Goal: Find specific page/section: Find specific page/section

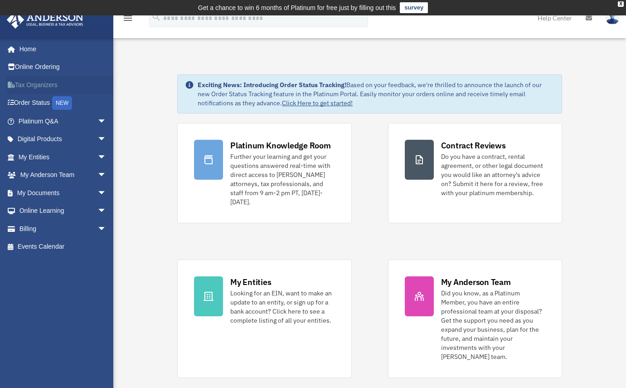
click at [48, 83] on link "Tax Organizers" at bounding box center [63, 85] width 114 height 18
click at [41, 156] on link "My Entities arrow_drop_down" at bounding box center [63, 157] width 114 height 18
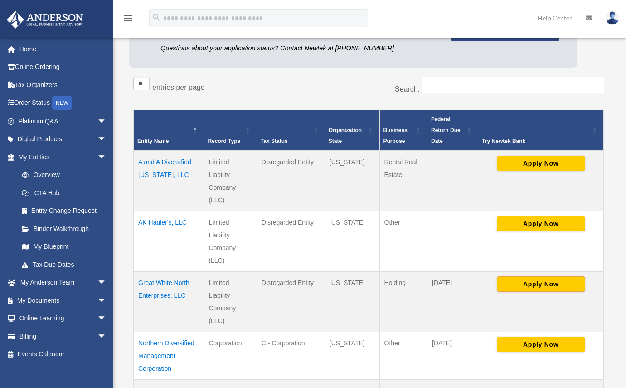
scroll to position [205, 0]
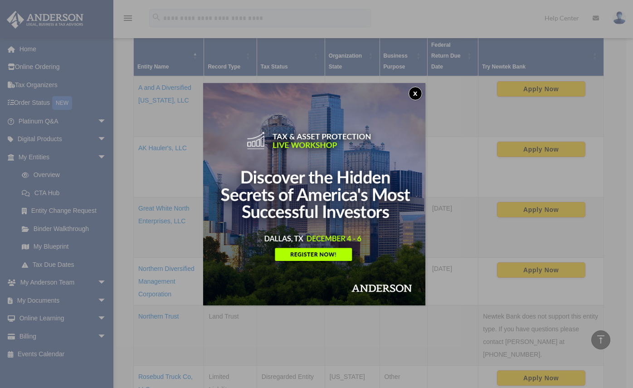
click at [417, 91] on button "x" at bounding box center [415, 94] width 14 height 14
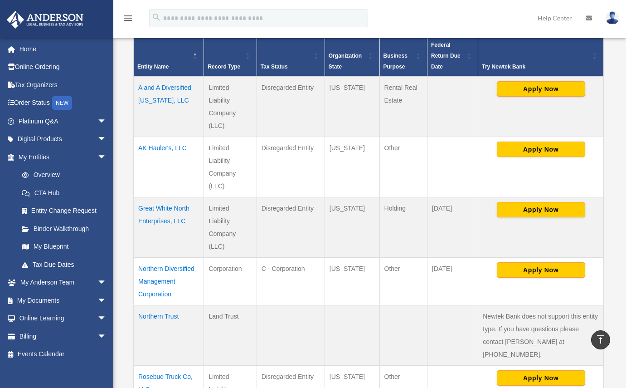
click at [166, 209] on td "Great White North Enterprises, LLC" at bounding box center [169, 227] width 70 height 60
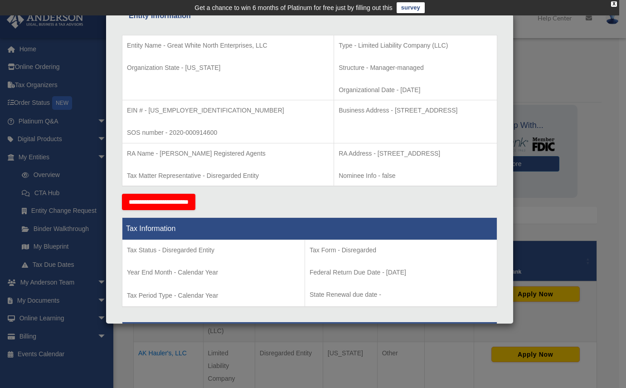
scroll to position [0, 0]
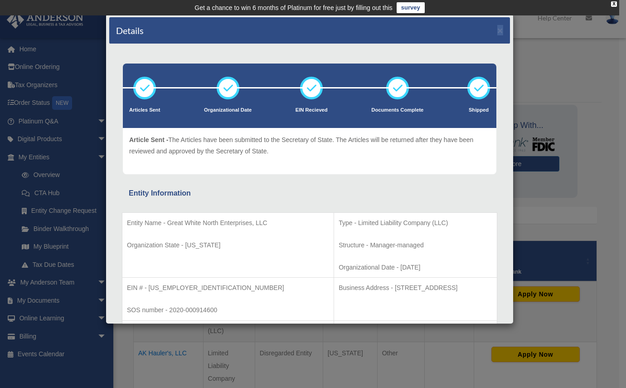
drag, startPoint x: 170, startPoint y: 26, endPoint x: 309, endPoint y: 55, distance: 141.4
click at [310, 55] on div "Details × Articles Sent" at bounding box center [310, 169] width 408 height 310
click at [497, 28] on button "×" at bounding box center [500, 30] width 6 height 10
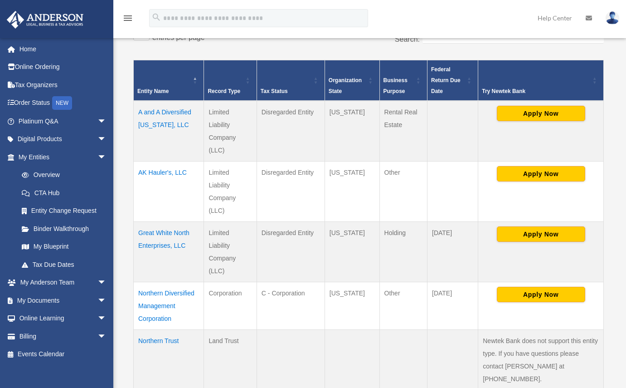
scroll to position [181, 0]
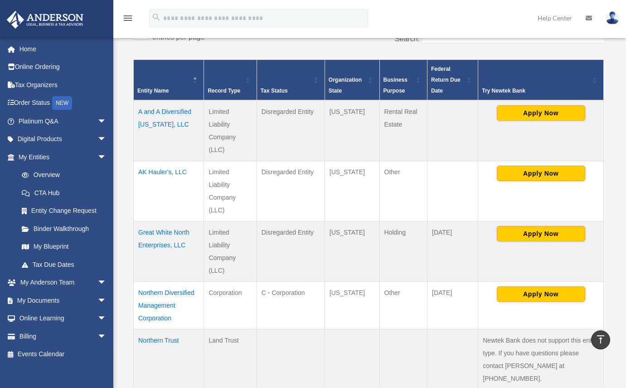
click at [149, 313] on td "Northern Diversified Management Corporation" at bounding box center [169, 306] width 70 height 48
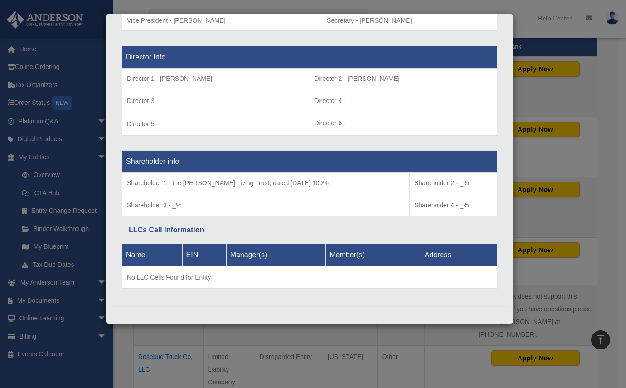
scroll to position [0, 0]
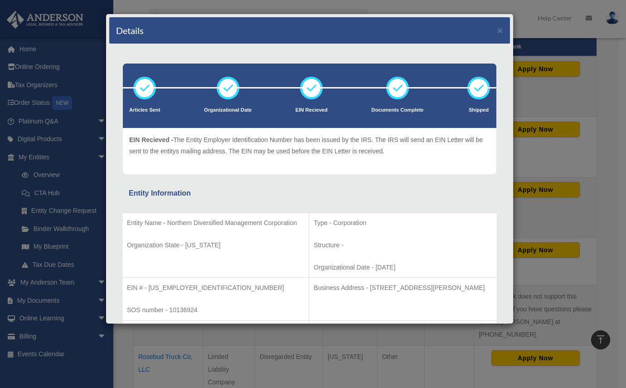
click at [524, 10] on div "Details × Articles Sent Organizational Date" at bounding box center [313, 194] width 626 height 388
